Goal: Task Accomplishment & Management: Use online tool/utility

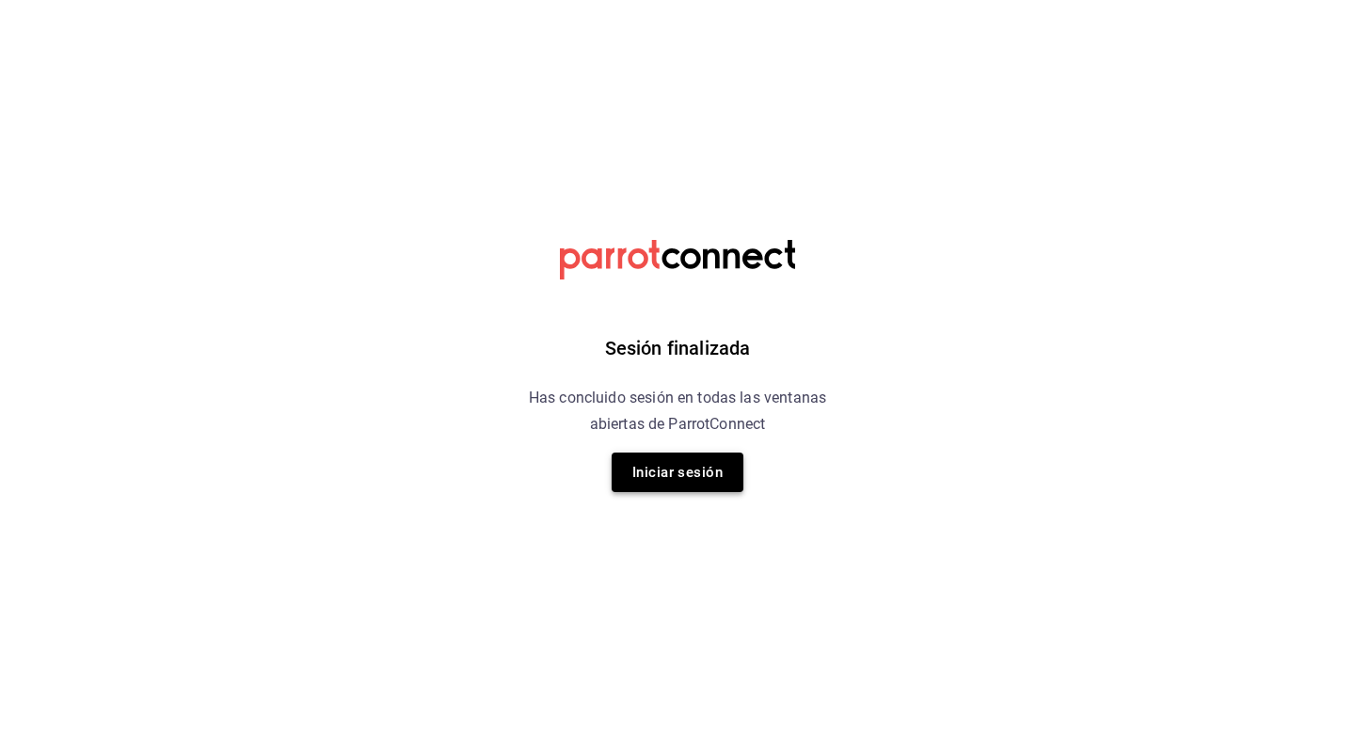
click at [692, 478] on button "Iniciar sesión" at bounding box center [678, 473] width 132 height 40
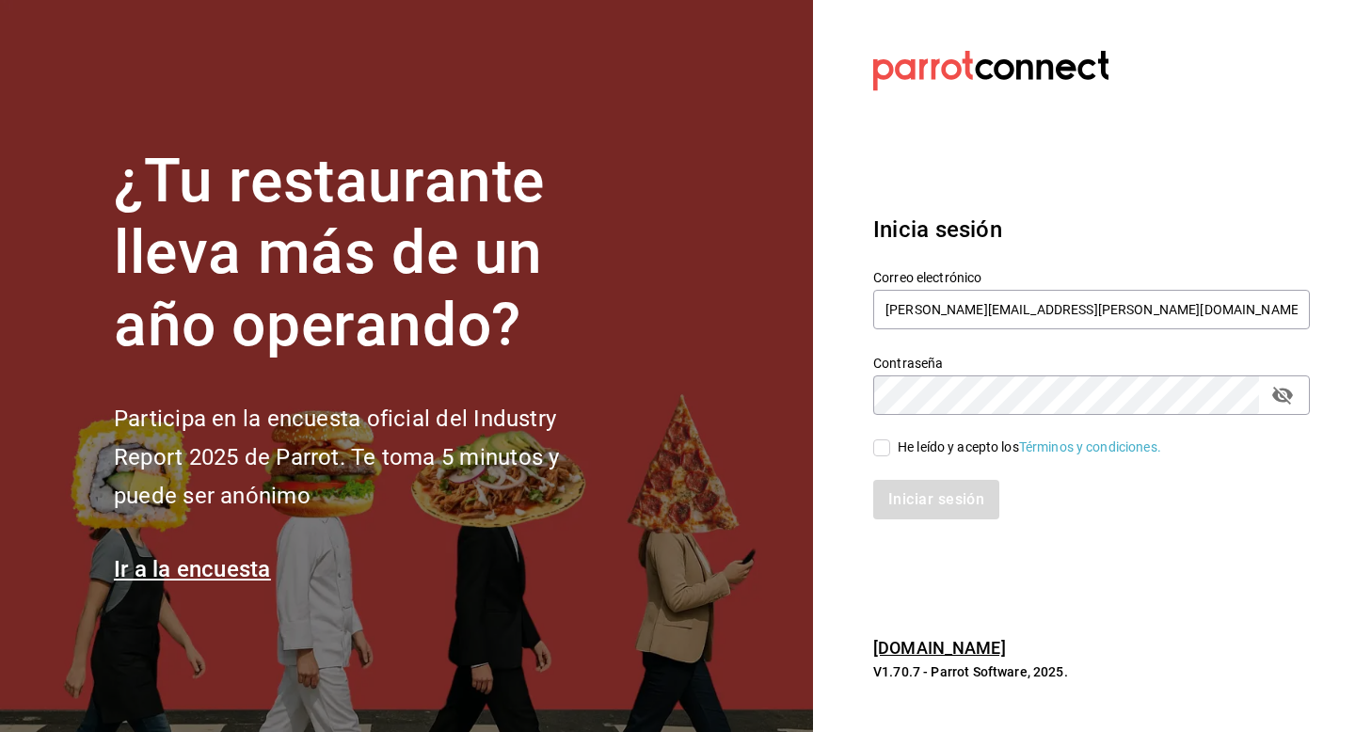
click at [883, 449] on input "He leído y acepto los Términos y condiciones." at bounding box center [882, 448] width 17 height 17
checkbox input "true"
click at [908, 492] on button "Iniciar sesión" at bounding box center [938, 500] width 128 height 40
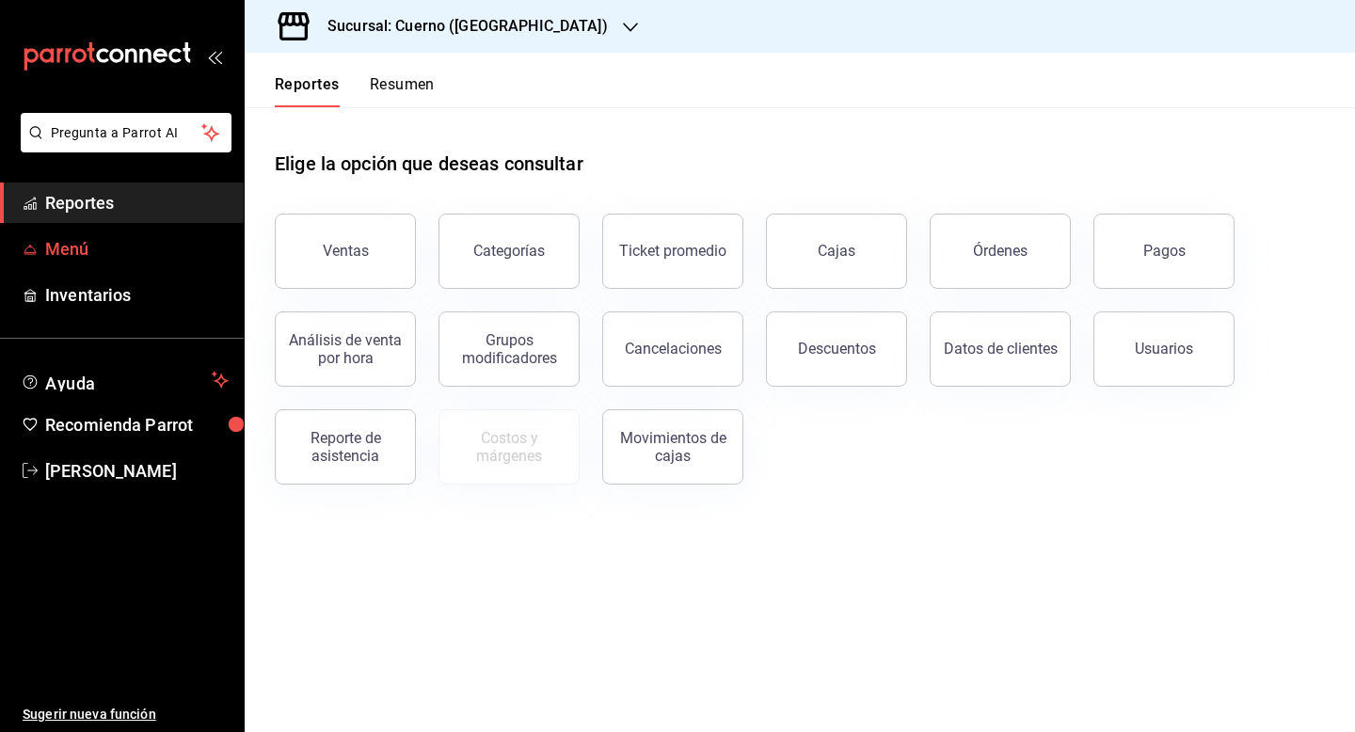
click at [115, 244] on span "Menú" at bounding box center [137, 248] width 184 height 25
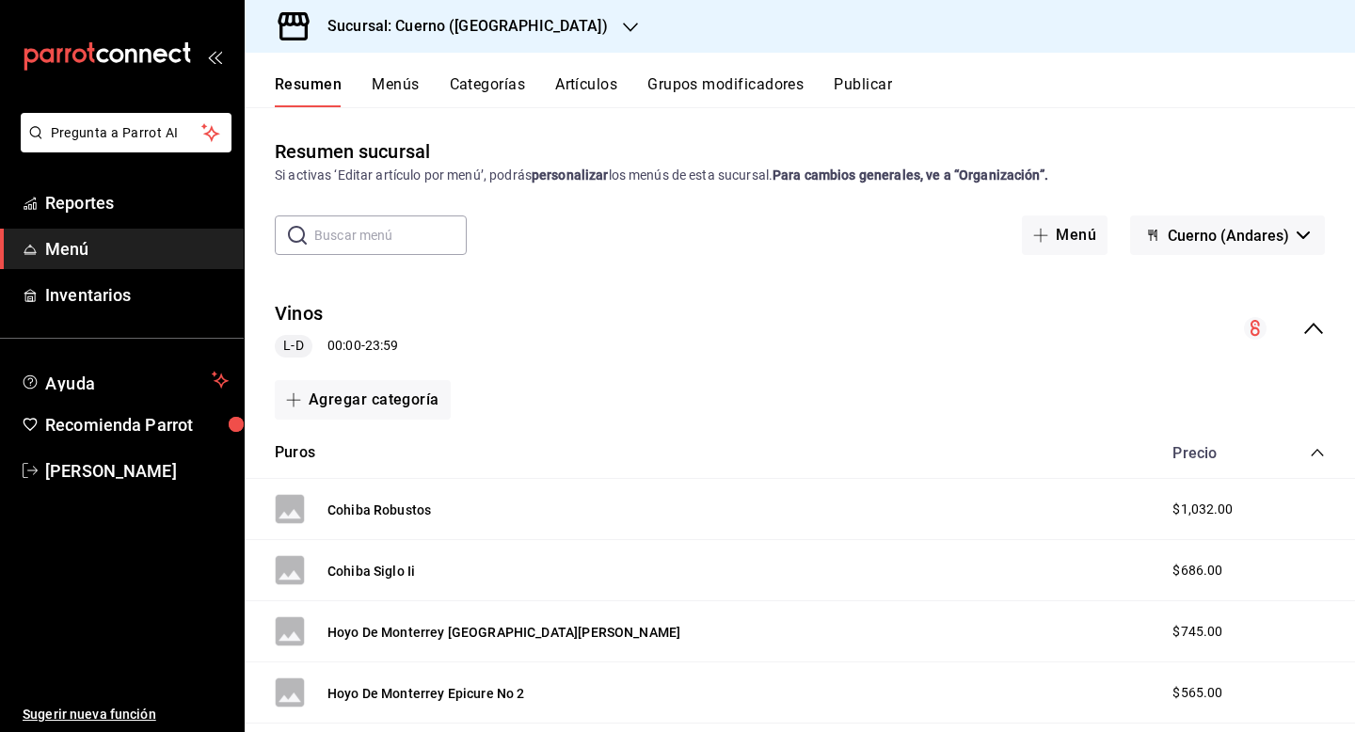
click at [384, 86] on button "Menús" at bounding box center [395, 91] width 47 height 32
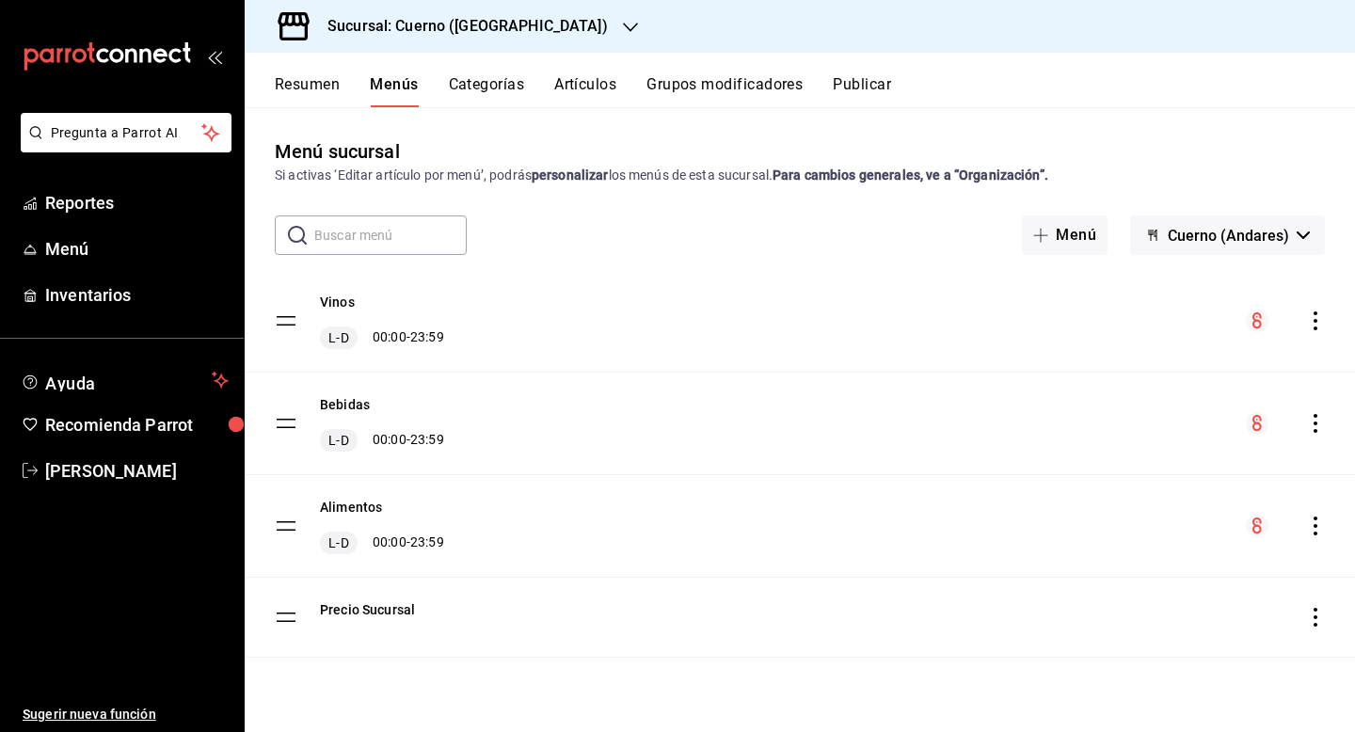
click at [505, 86] on button "Categorías" at bounding box center [487, 91] width 76 height 32
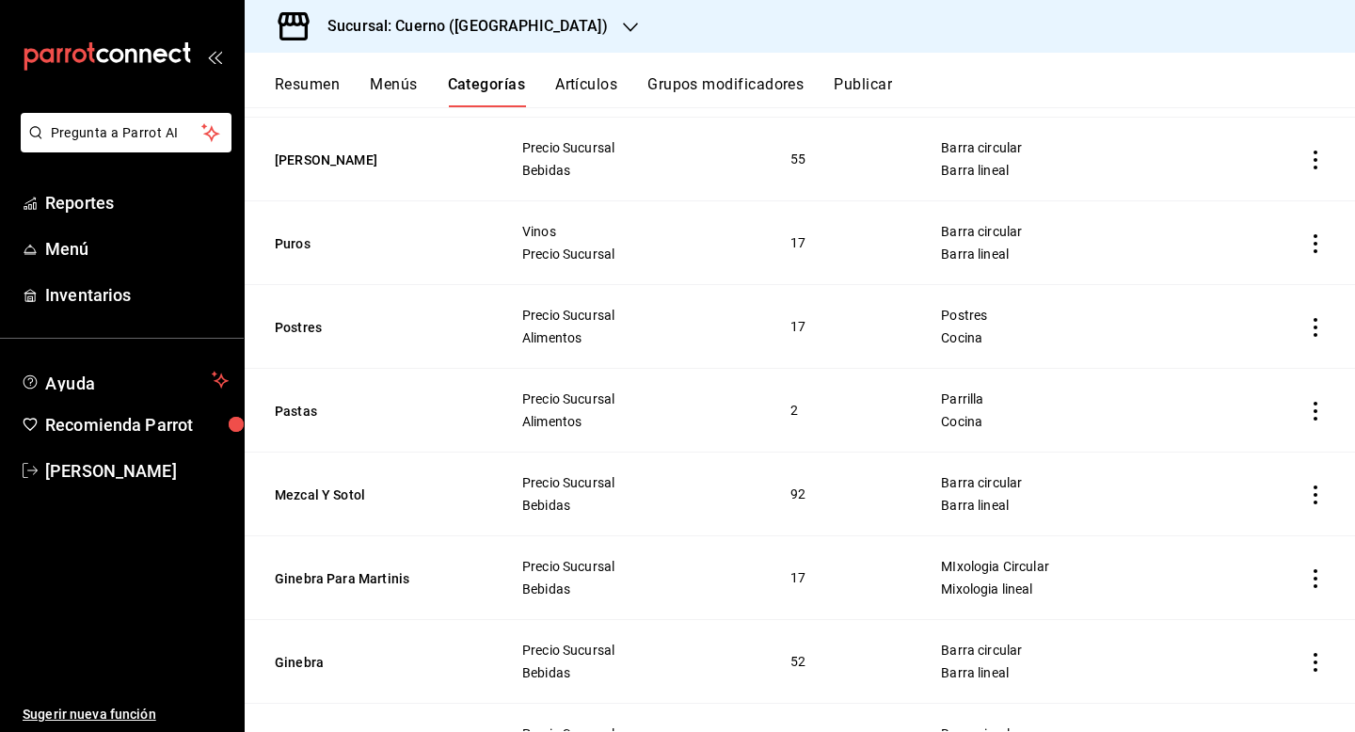
scroll to position [2080, 0]
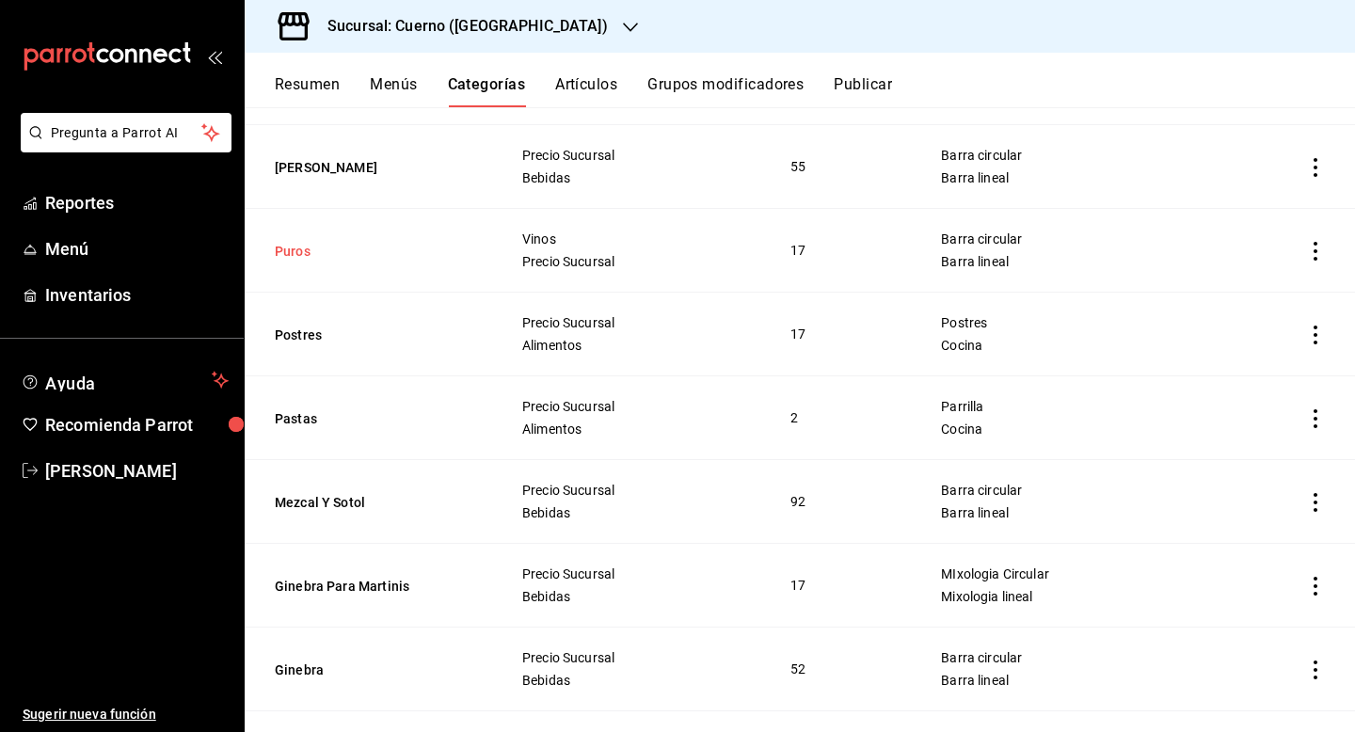
click at [445, 259] on button "Puros" at bounding box center [369, 251] width 188 height 19
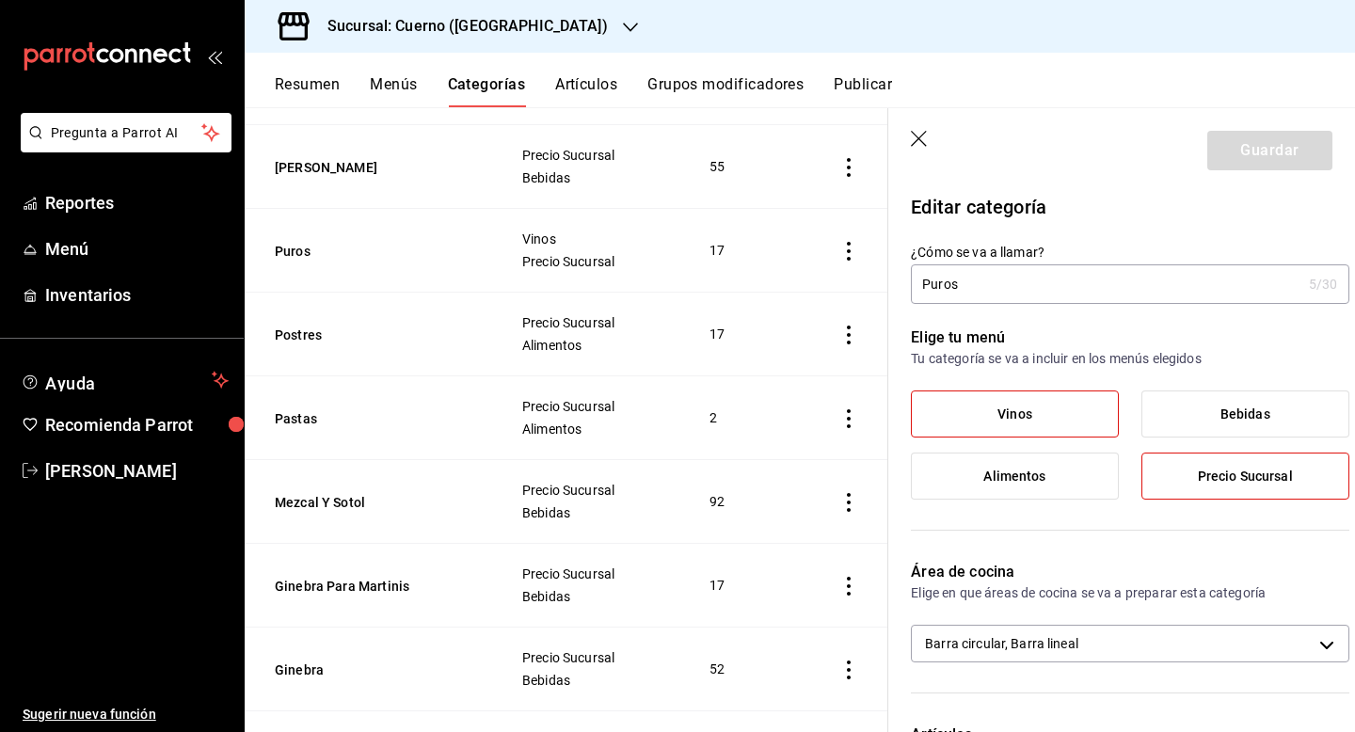
click at [916, 137] on icon "button" at bounding box center [920, 140] width 19 height 19
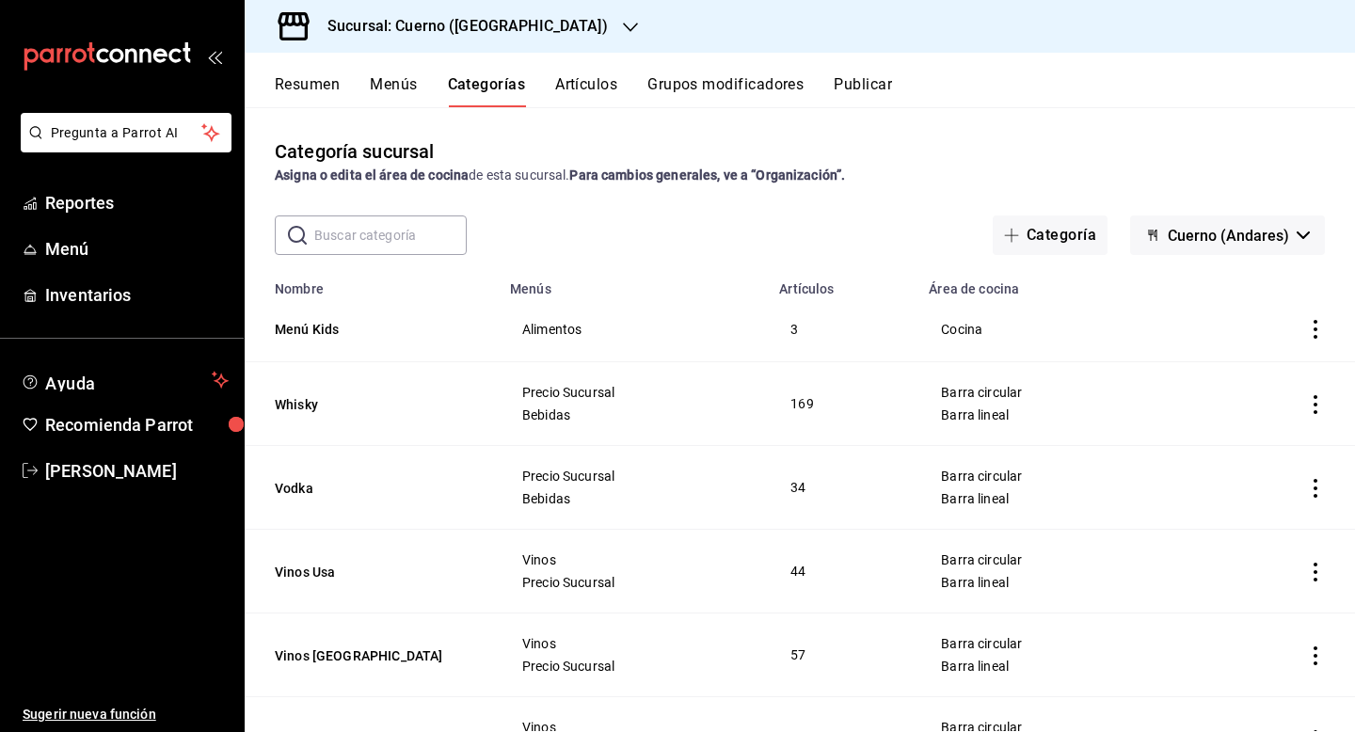
click at [393, 91] on button "Menús" at bounding box center [393, 91] width 47 height 32
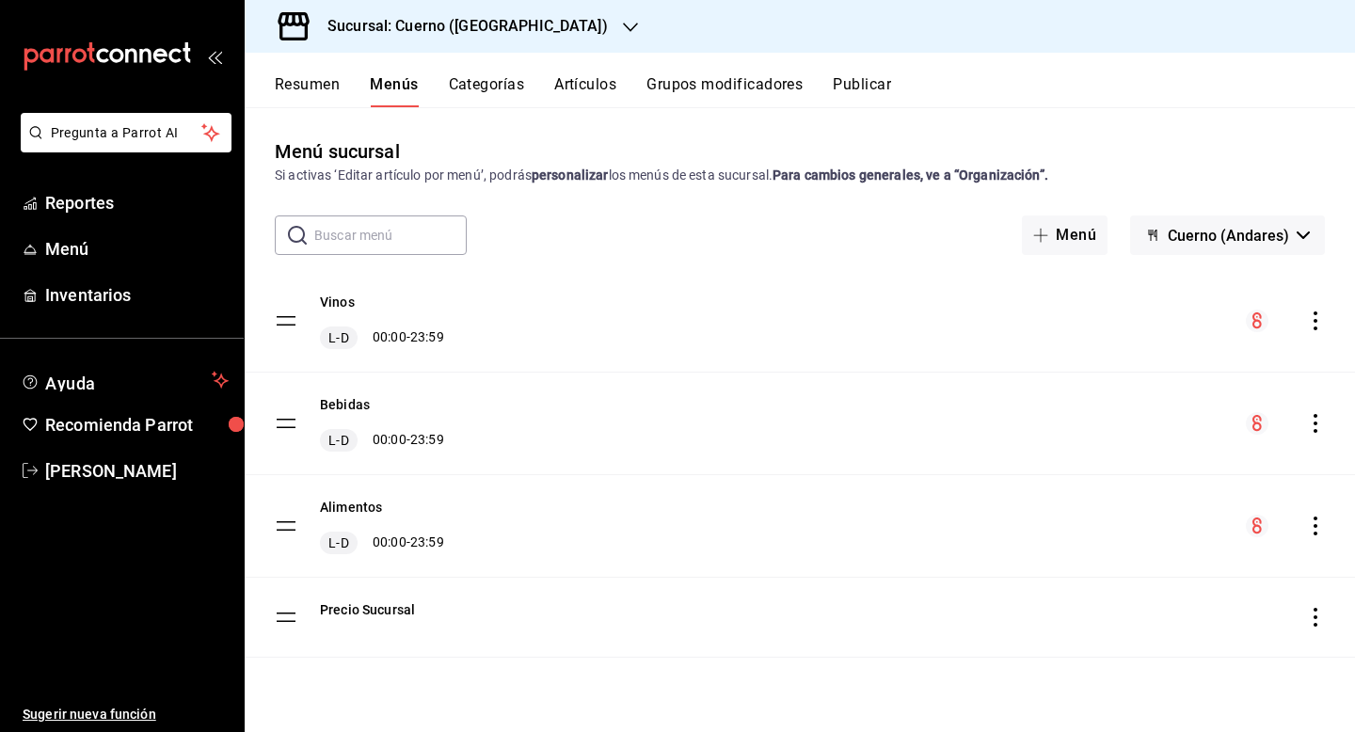
click at [1247, 222] on button "Cuerno (Andares)" at bounding box center [1228, 236] width 195 height 40
click at [502, 20] on div at bounding box center [677, 366] width 1355 height 732
click at [623, 26] on icon "button" at bounding box center [630, 27] width 15 height 9
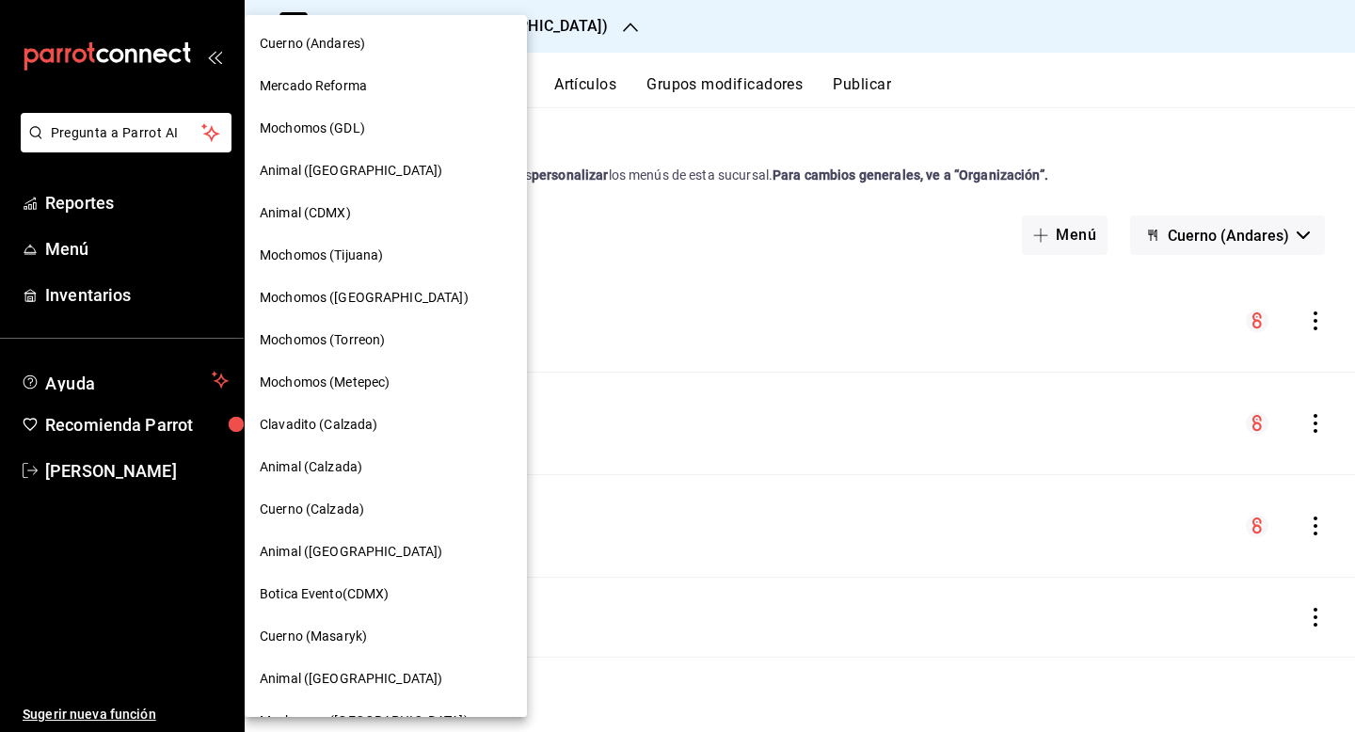
scroll to position [75, 0]
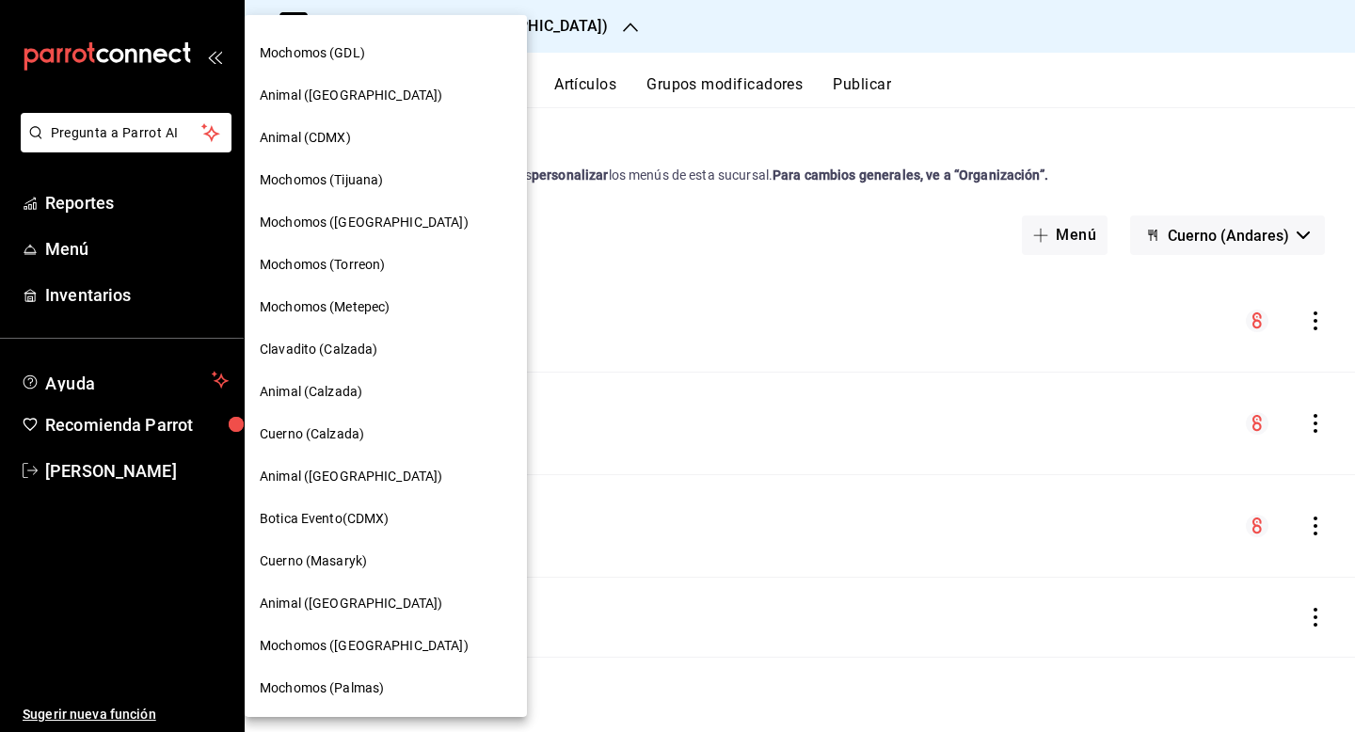
click at [334, 432] on span "Cuerno (Calzada)" at bounding box center [312, 435] width 104 height 20
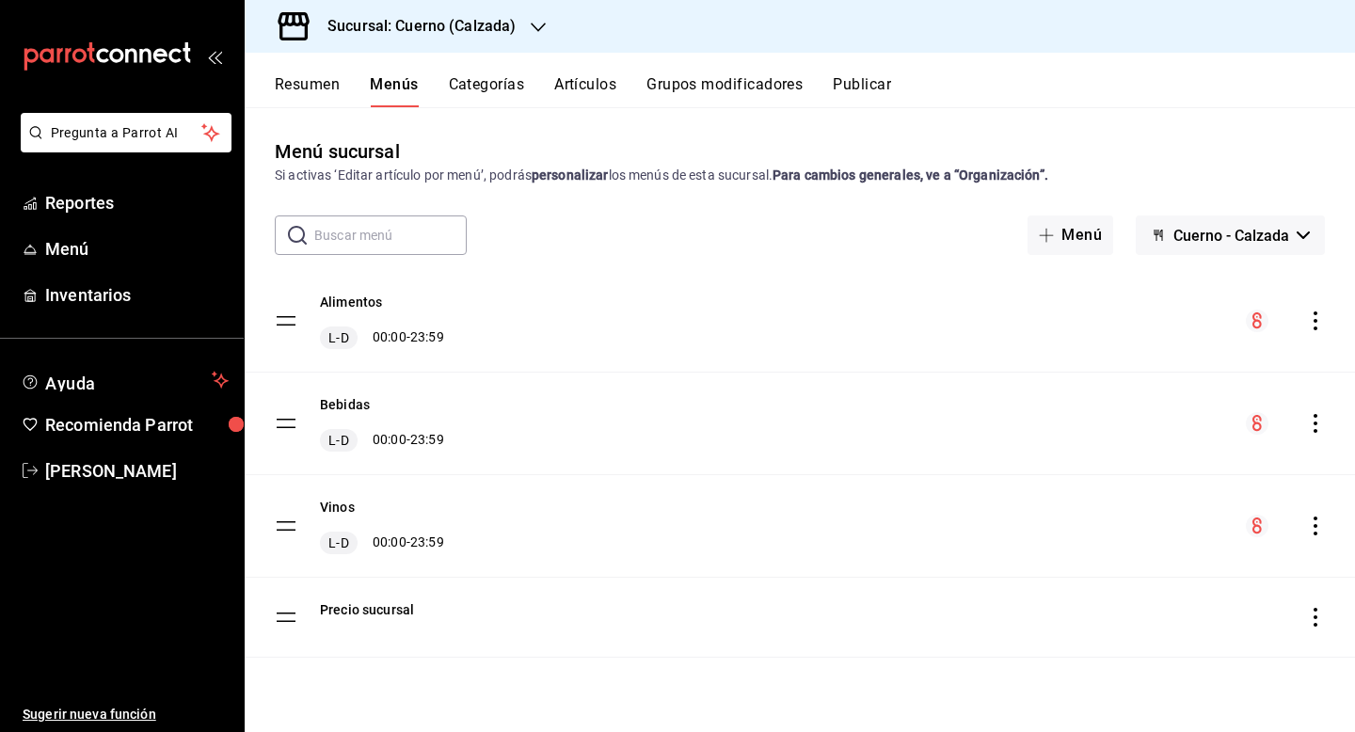
click at [1317, 526] on icon "actions" at bounding box center [1316, 526] width 4 height 19
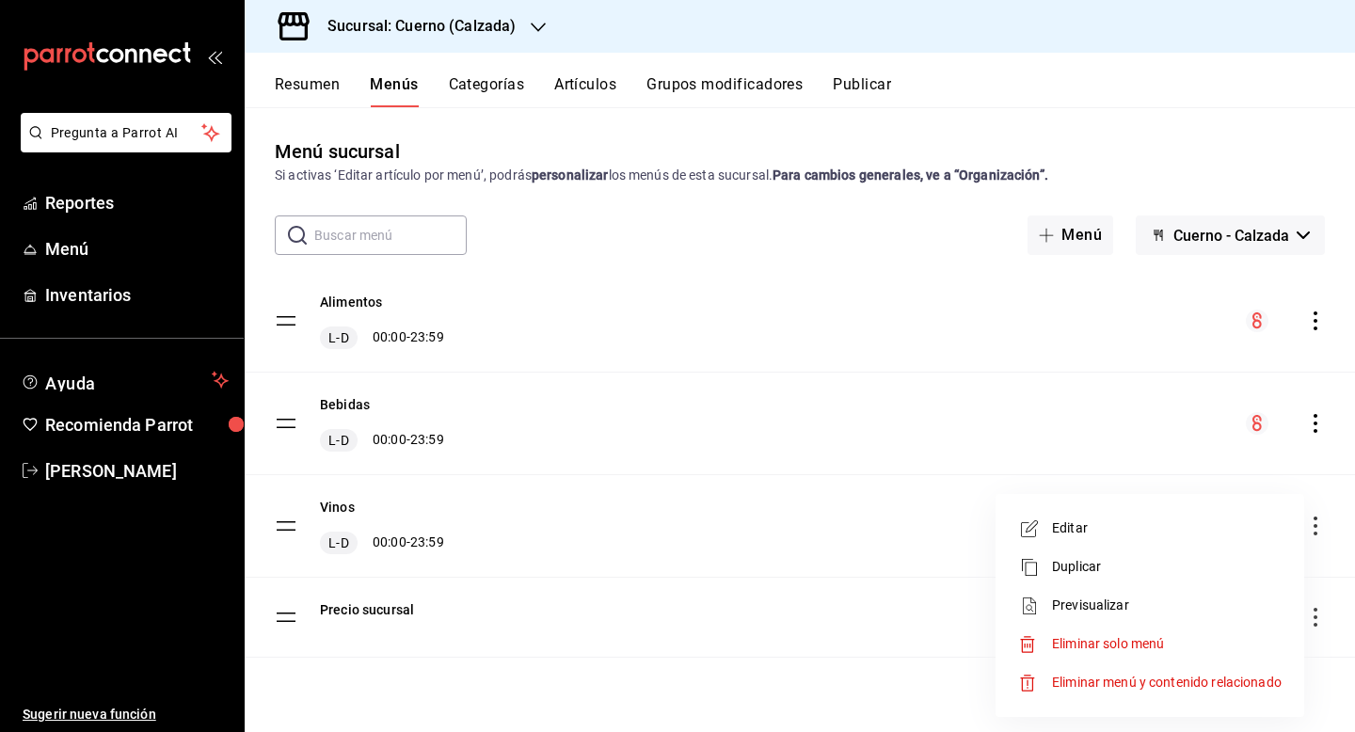
click at [1147, 617] on li "Previsualizar" at bounding box center [1150, 605] width 294 height 39
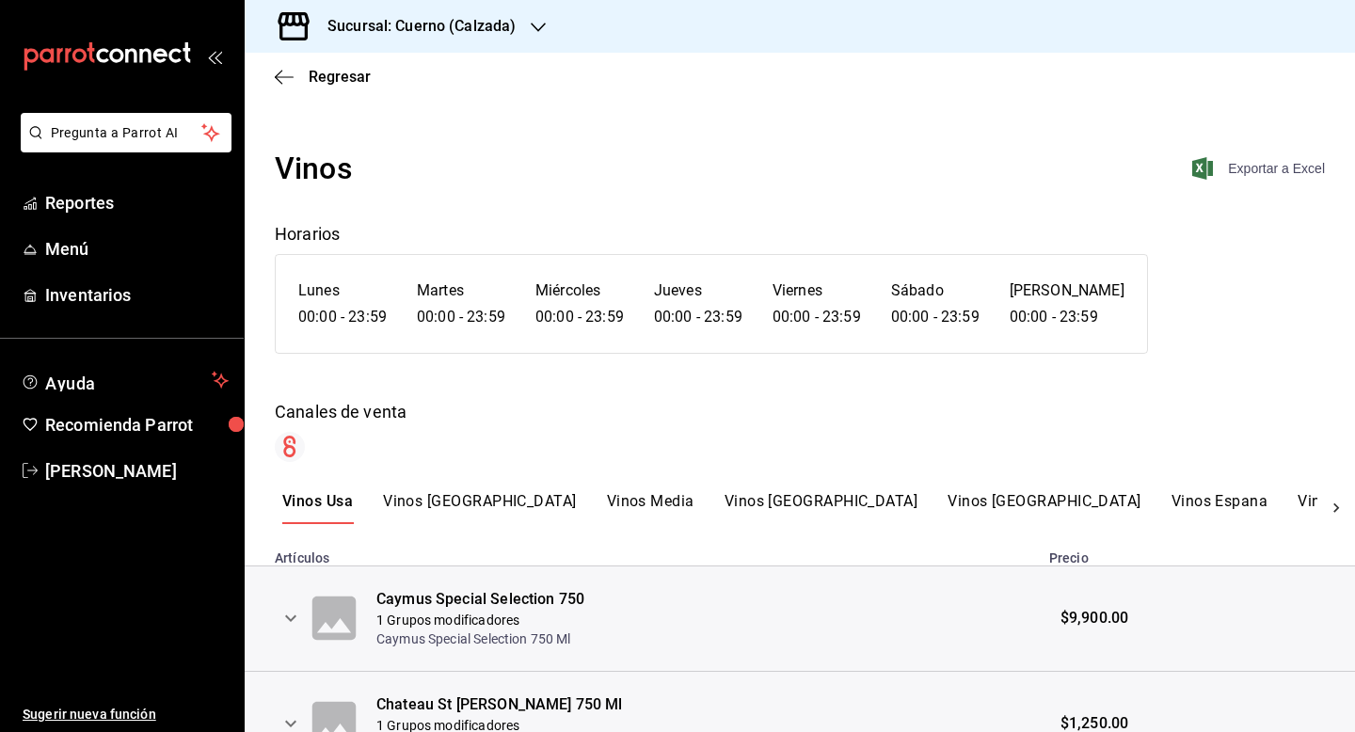
click at [1202, 177] on icon "button" at bounding box center [1203, 168] width 21 height 23
